Goal: Transaction & Acquisition: Purchase product/service

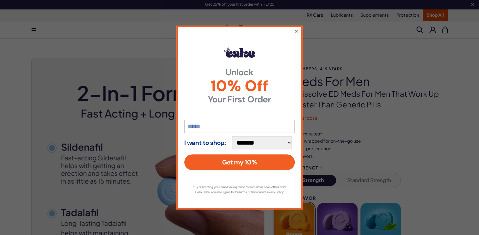
click at [297, 28] on button "×" at bounding box center [296, 31] width 4 height 8
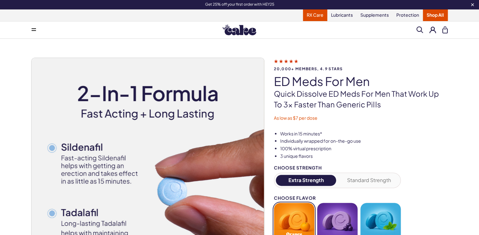
click at [315, 15] on link "RX Care" at bounding box center [315, 15] width 24 height 12
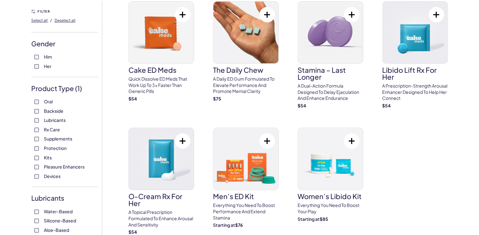
scroll to position [25, 0]
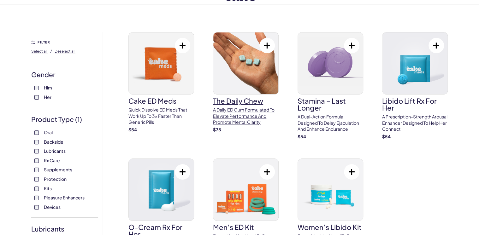
click at [234, 100] on h3 "The Daily Chew" at bounding box center [246, 101] width 66 height 7
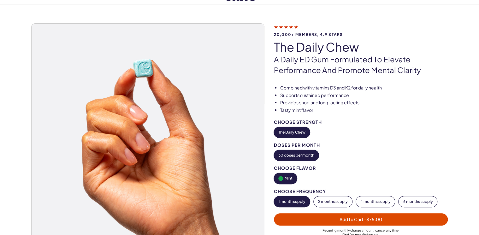
scroll to position [50, 0]
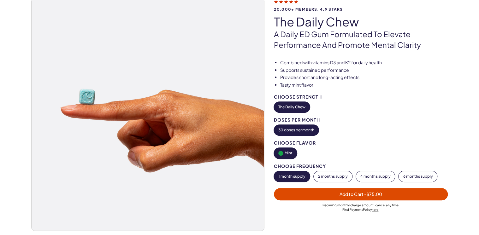
click at [301, 107] on button "The Daily Chew" at bounding box center [292, 107] width 36 height 11
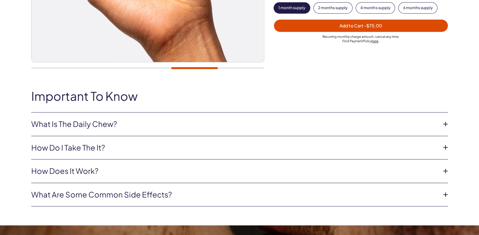
scroll to position [227, 0]
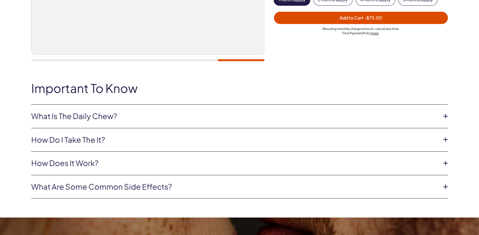
click at [446, 115] on icon at bounding box center [445, 116] width 9 height 9
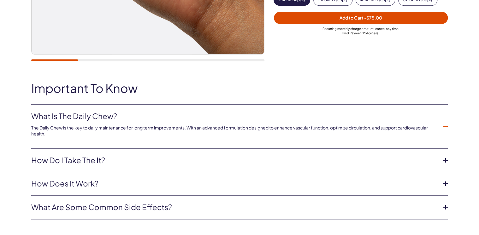
click at [445, 161] on icon at bounding box center [445, 160] width 9 height 9
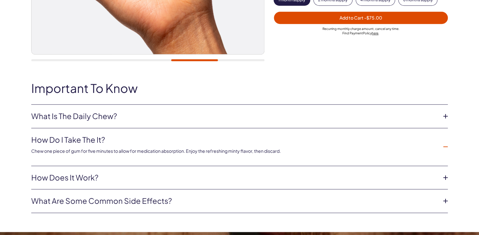
click at [446, 176] on icon at bounding box center [445, 177] width 9 height 9
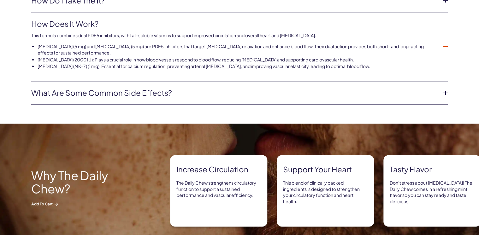
scroll to position [379, 0]
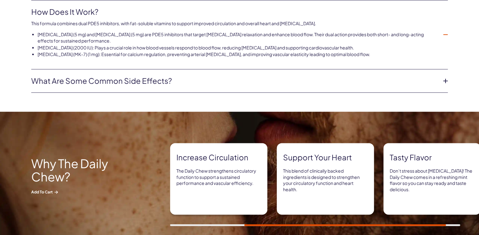
click at [446, 78] on icon at bounding box center [445, 80] width 9 height 9
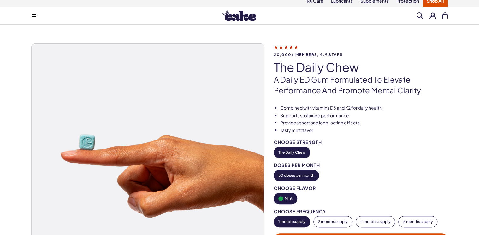
scroll to position [0, 0]
